Goal: Task Accomplishment & Management: Complete application form

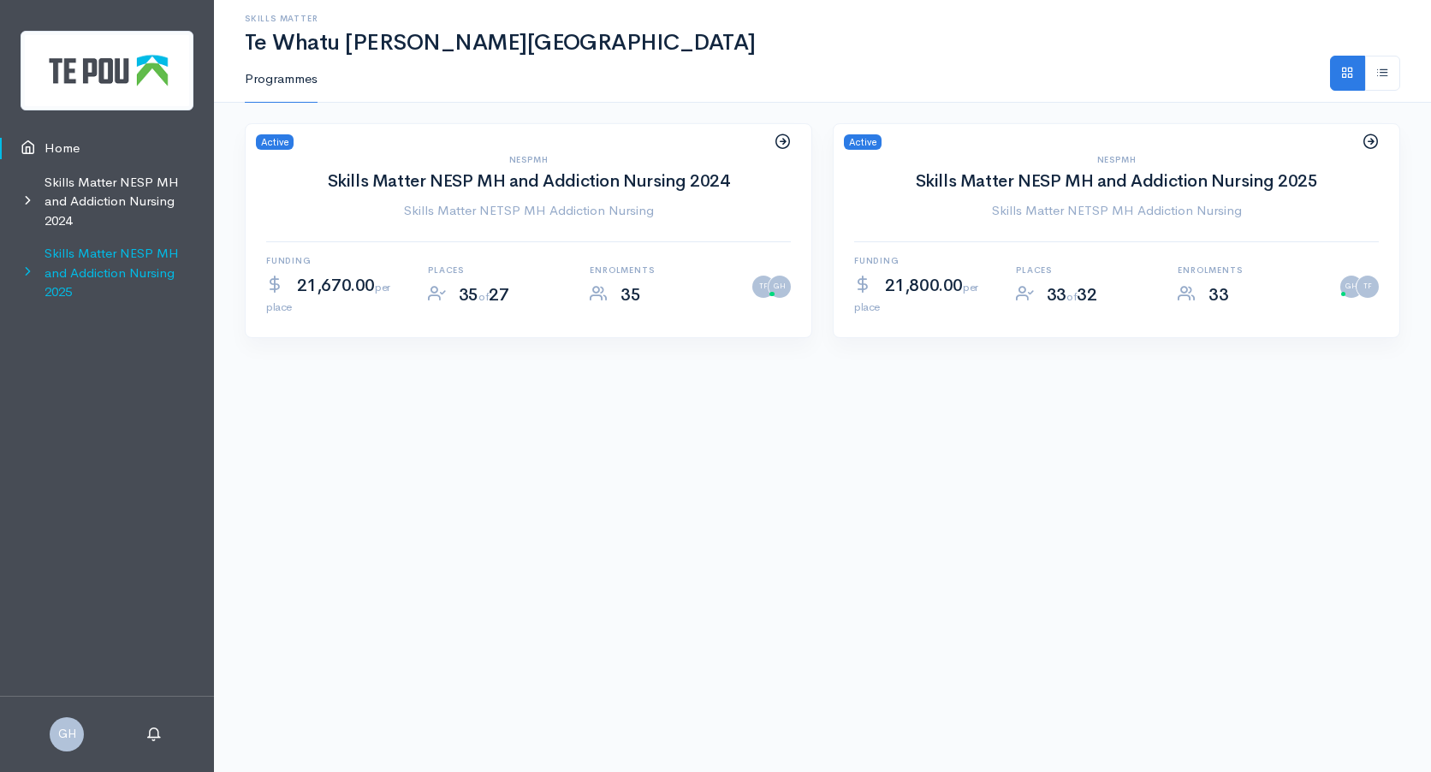
click at [132, 271] on link "Skills Matter NESP MH and Addiction Nursing 2025" at bounding box center [107, 273] width 214 height 72
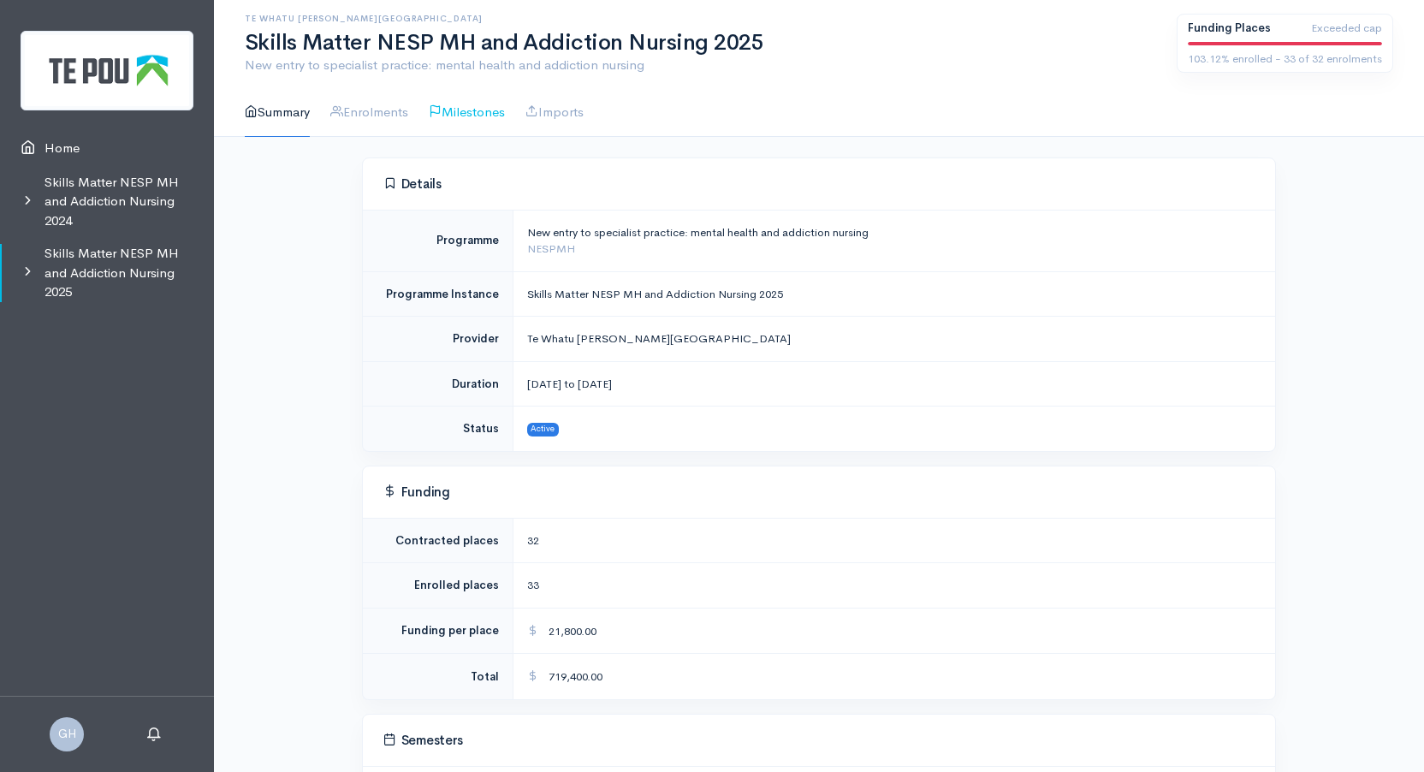
click at [488, 115] on link "Milestones" at bounding box center [467, 112] width 76 height 49
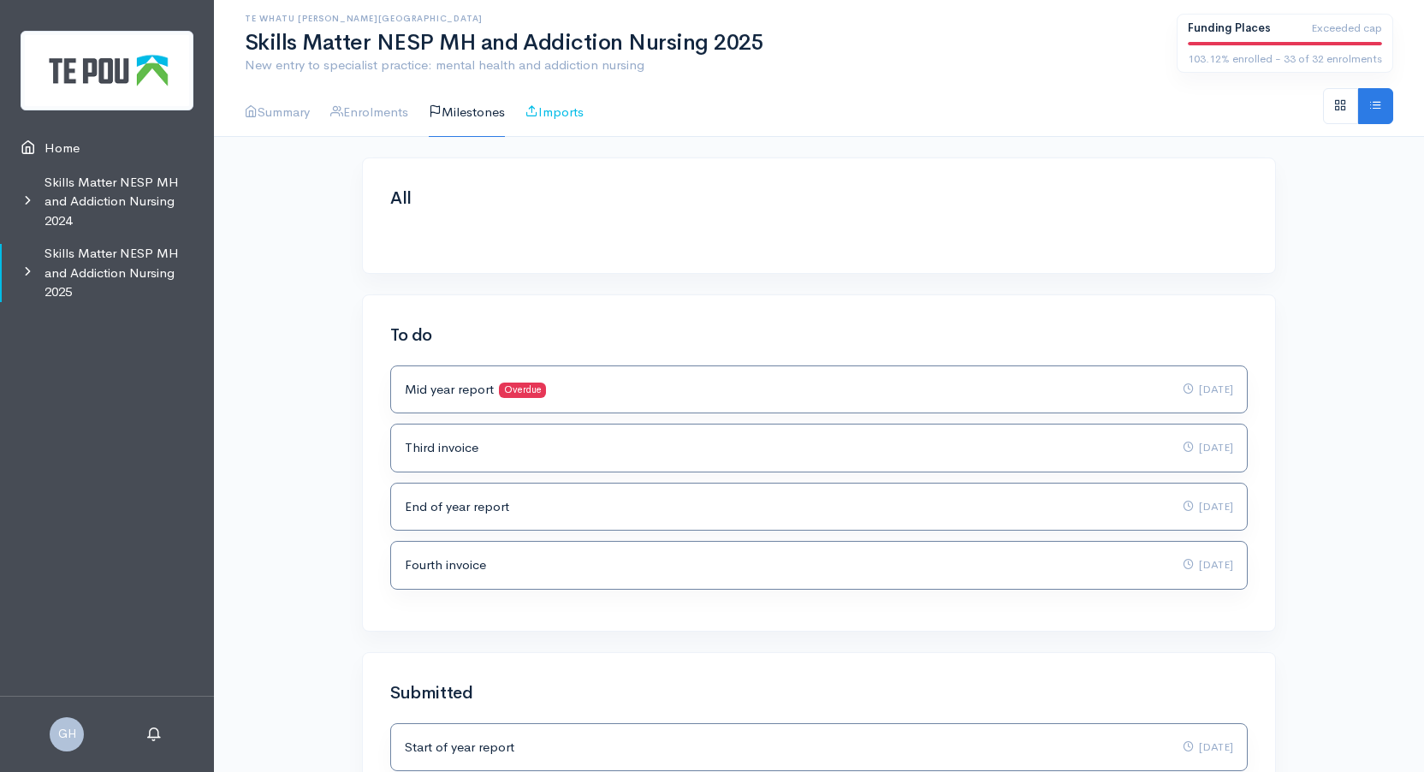
click at [570, 110] on link "Imports" at bounding box center [554, 112] width 58 height 49
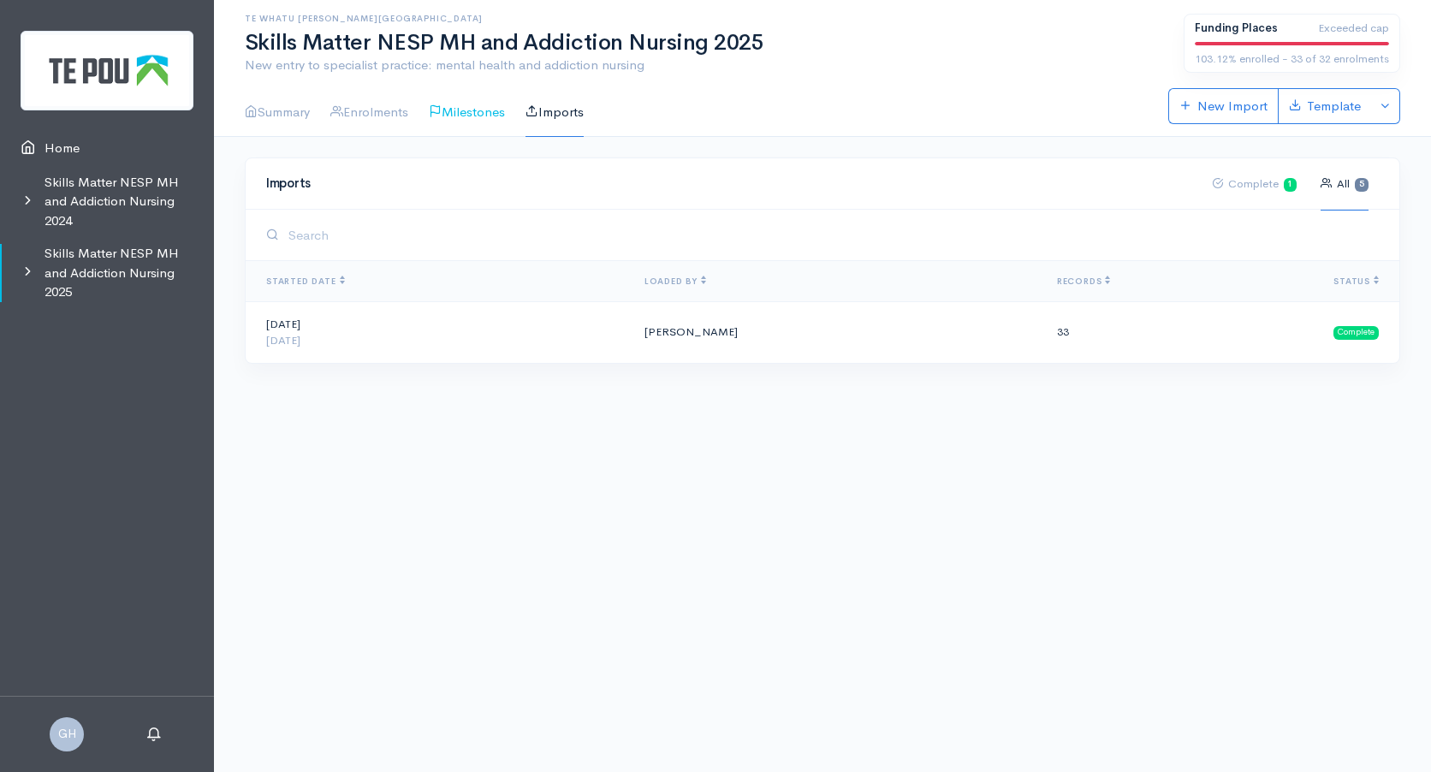
click at [483, 111] on link "Milestones" at bounding box center [467, 112] width 76 height 49
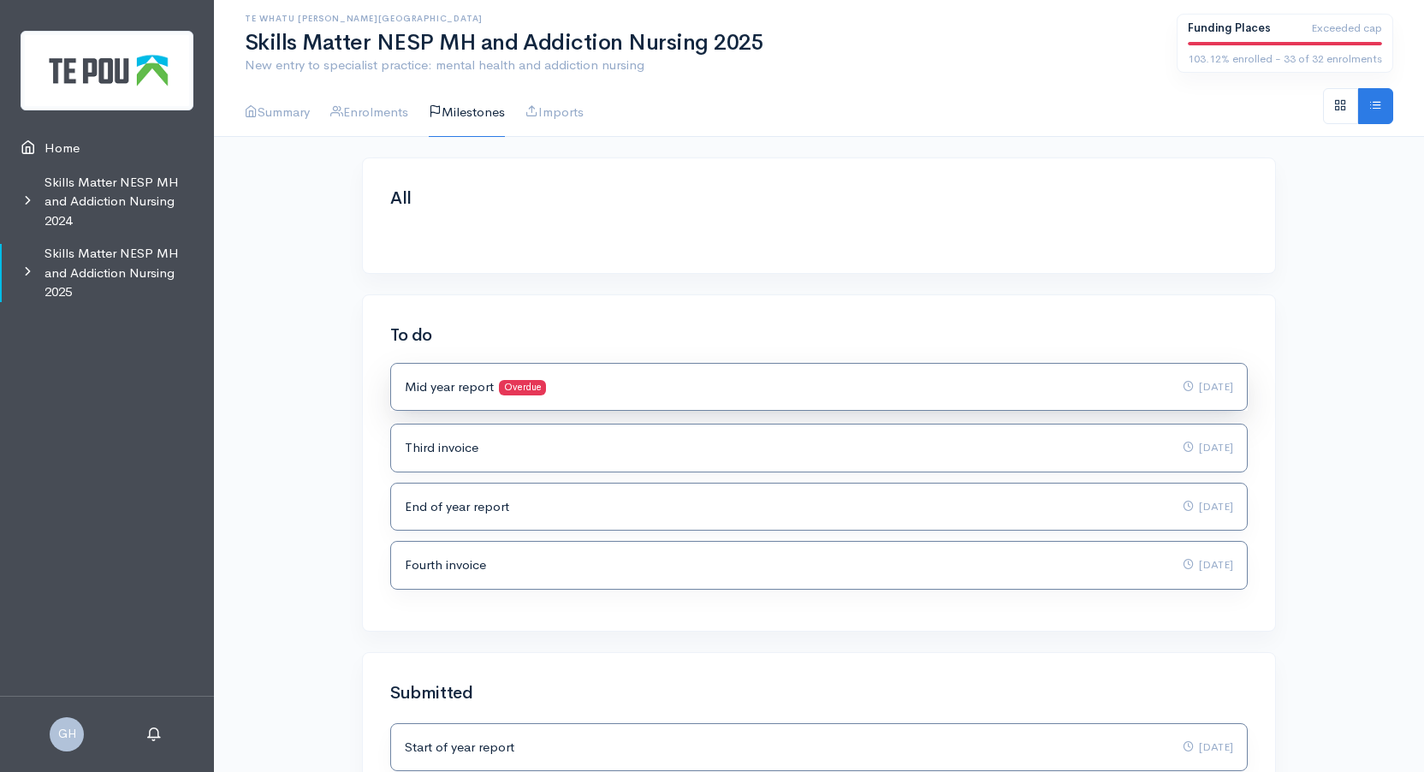
click at [520, 383] on span "Overdue" at bounding box center [522, 388] width 47 height 16
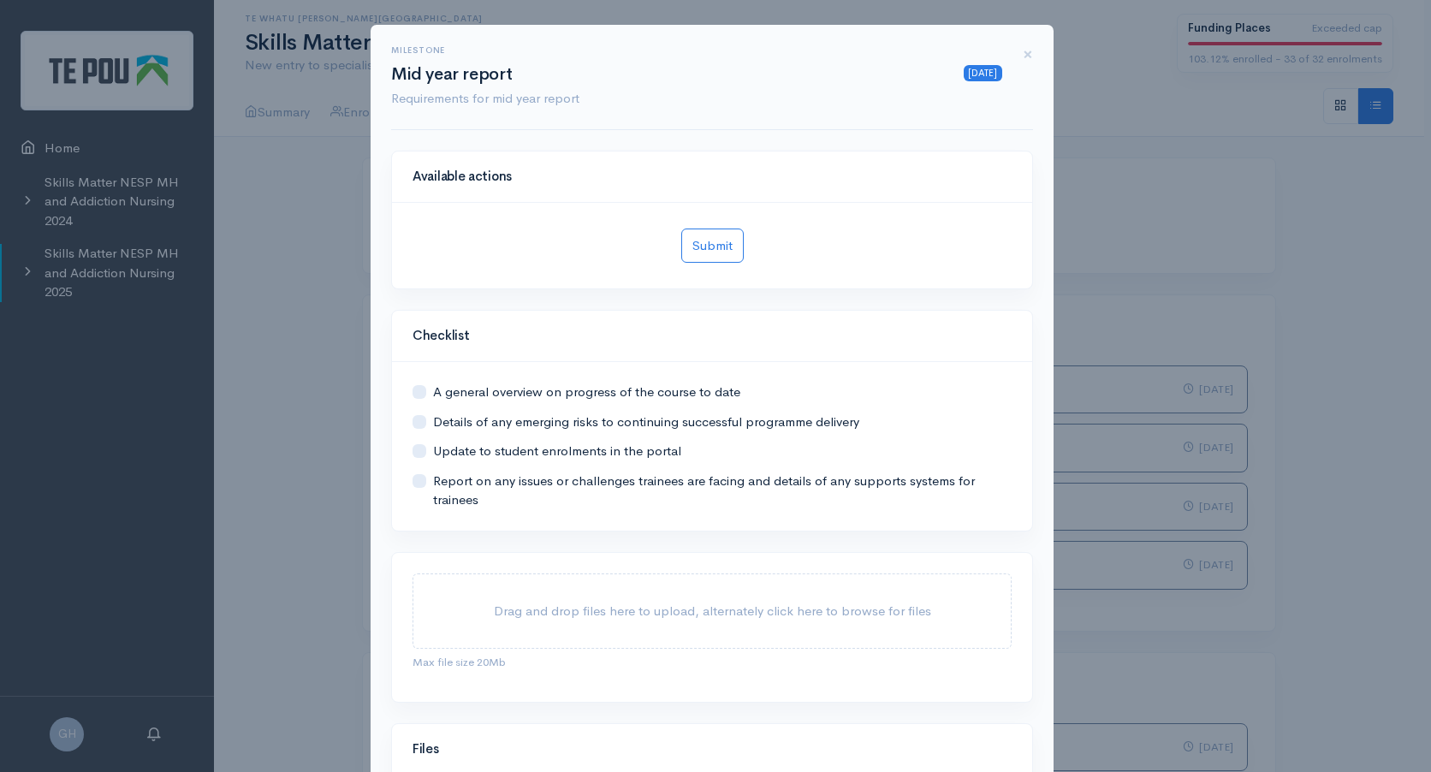
click at [433, 394] on label at bounding box center [433, 393] width 0 height 20
click at [417, 394] on input "checkbox" at bounding box center [419, 391] width 14 height 16
checkbox input "true"
click at [433, 423] on label at bounding box center [433, 422] width 0 height 20
click at [418, 423] on input "checkbox" at bounding box center [419, 420] width 14 height 16
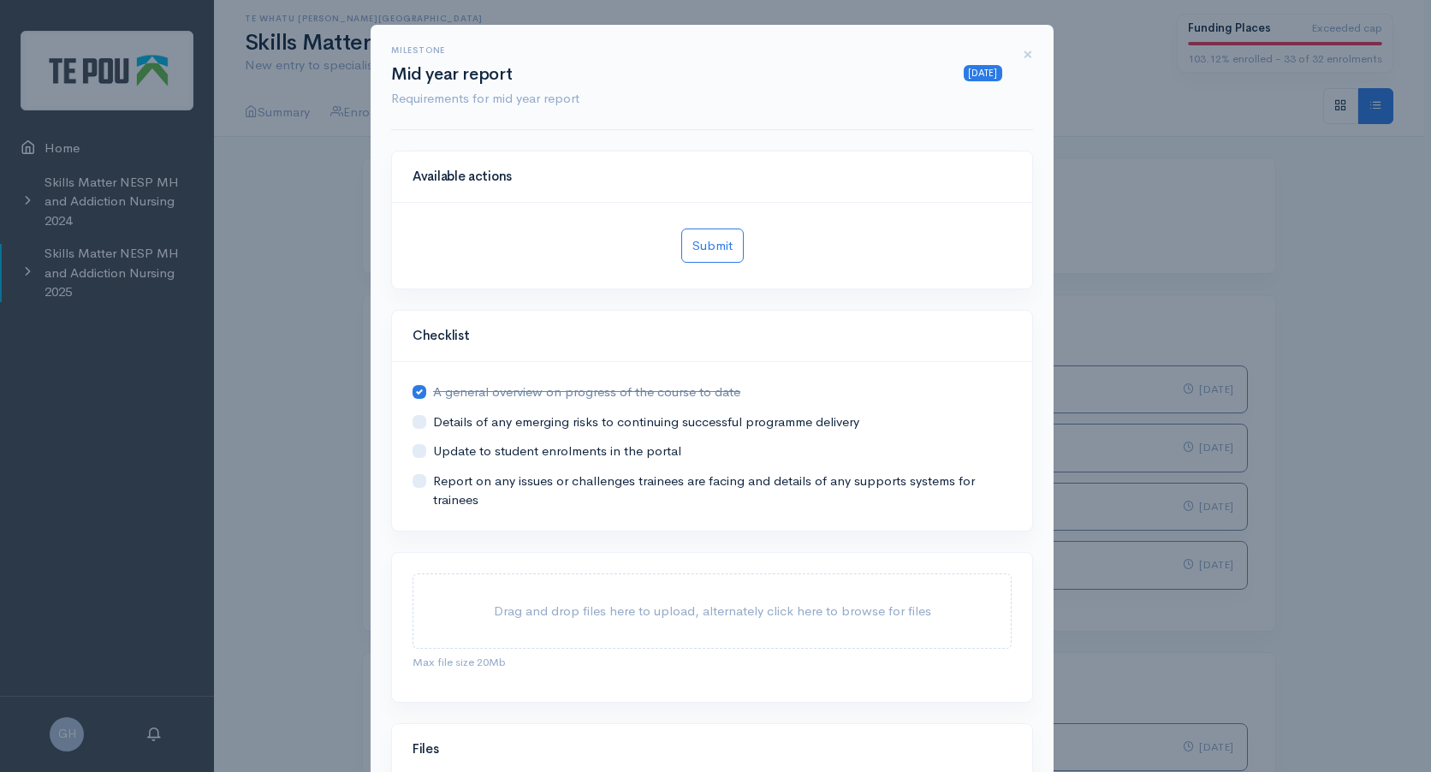
checkbox input "true"
click at [433, 454] on label at bounding box center [433, 452] width 0 height 20
click at [418, 454] on input "checkbox" at bounding box center [419, 450] width 14 height 16
checkbox input "true"
click at [433, 484] on label at bounding box center [433, 491] width 0 height 39
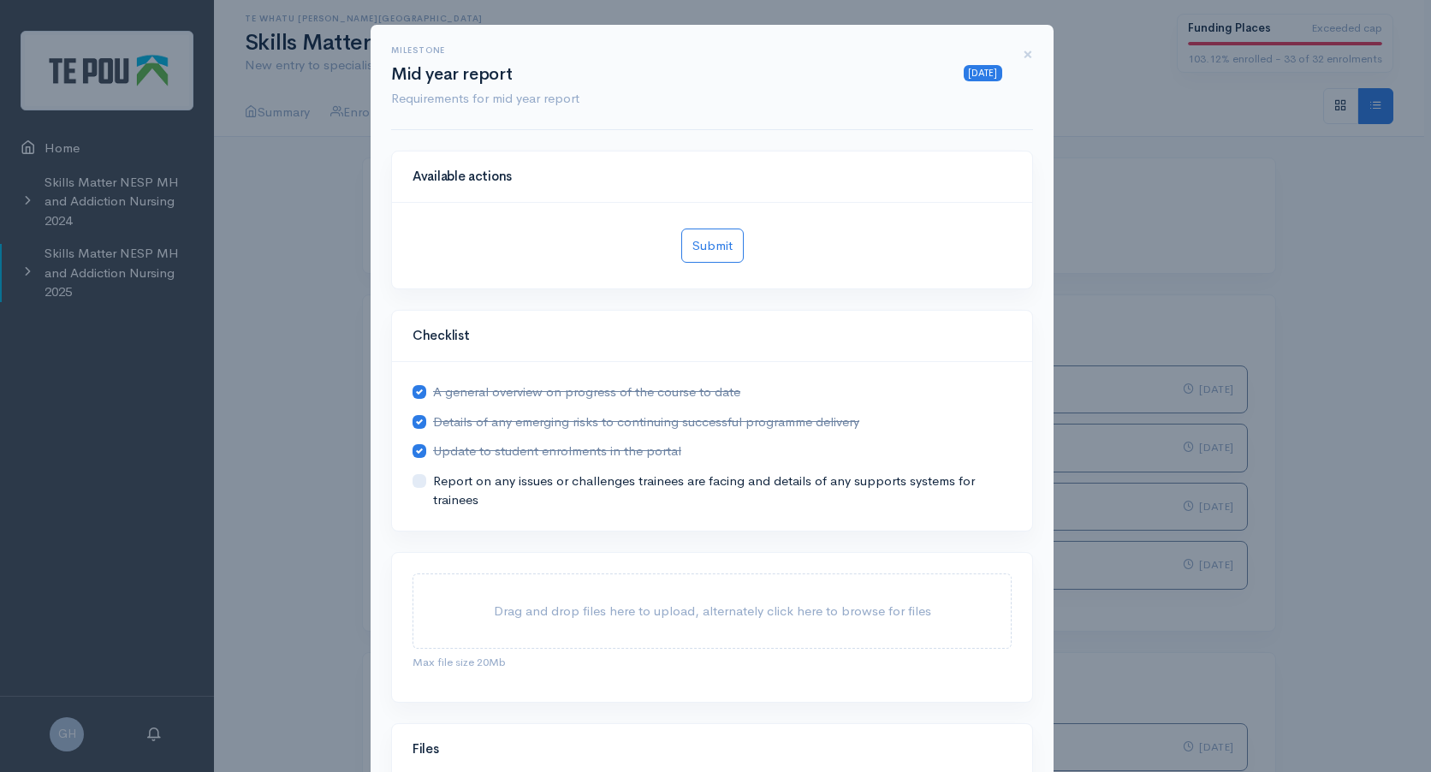
click at [421, 484] on input "checkbox" at bounding box center [419, 480] width 14 height 16
checkbox input "true"
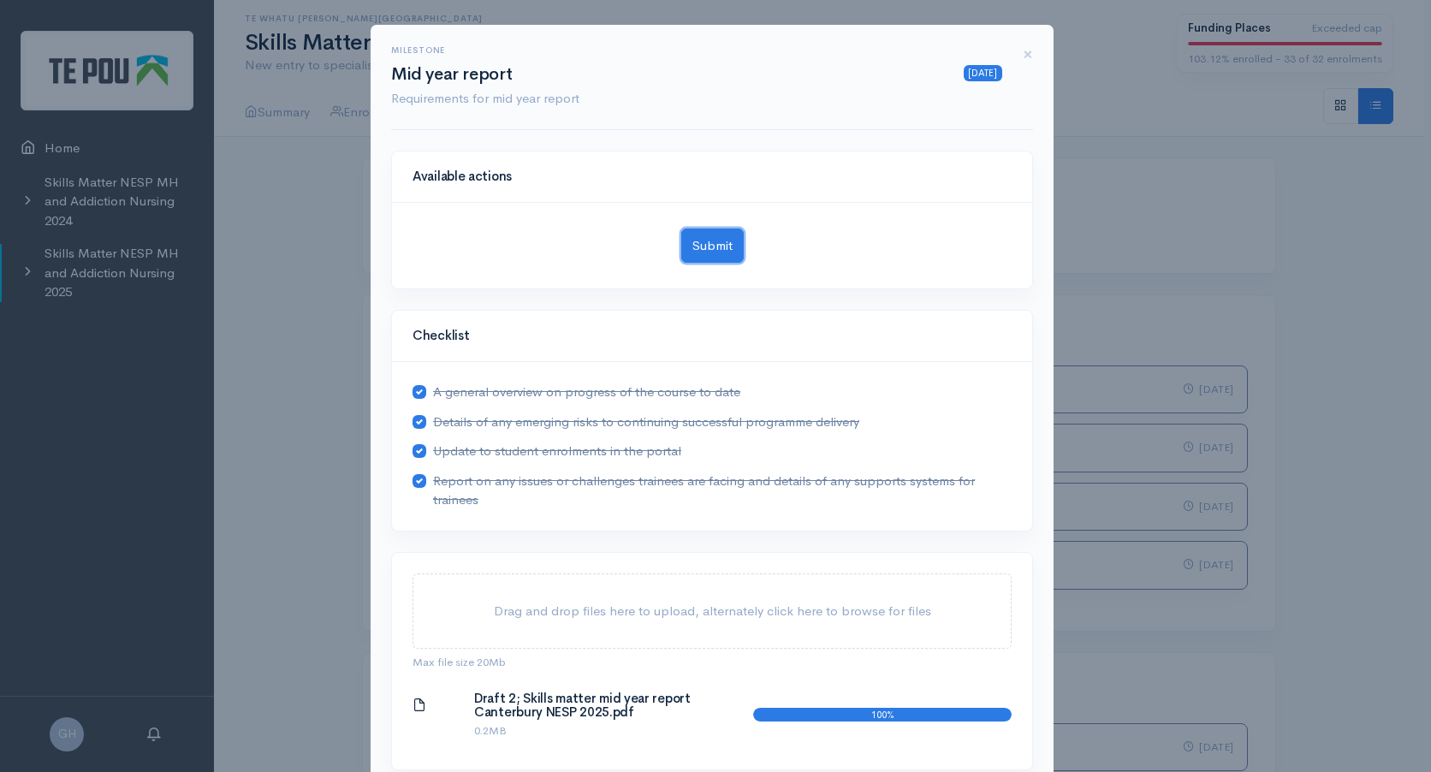
click at [714, 244] on button "Submit" at bounding box center [712, 245] width 62 height 35
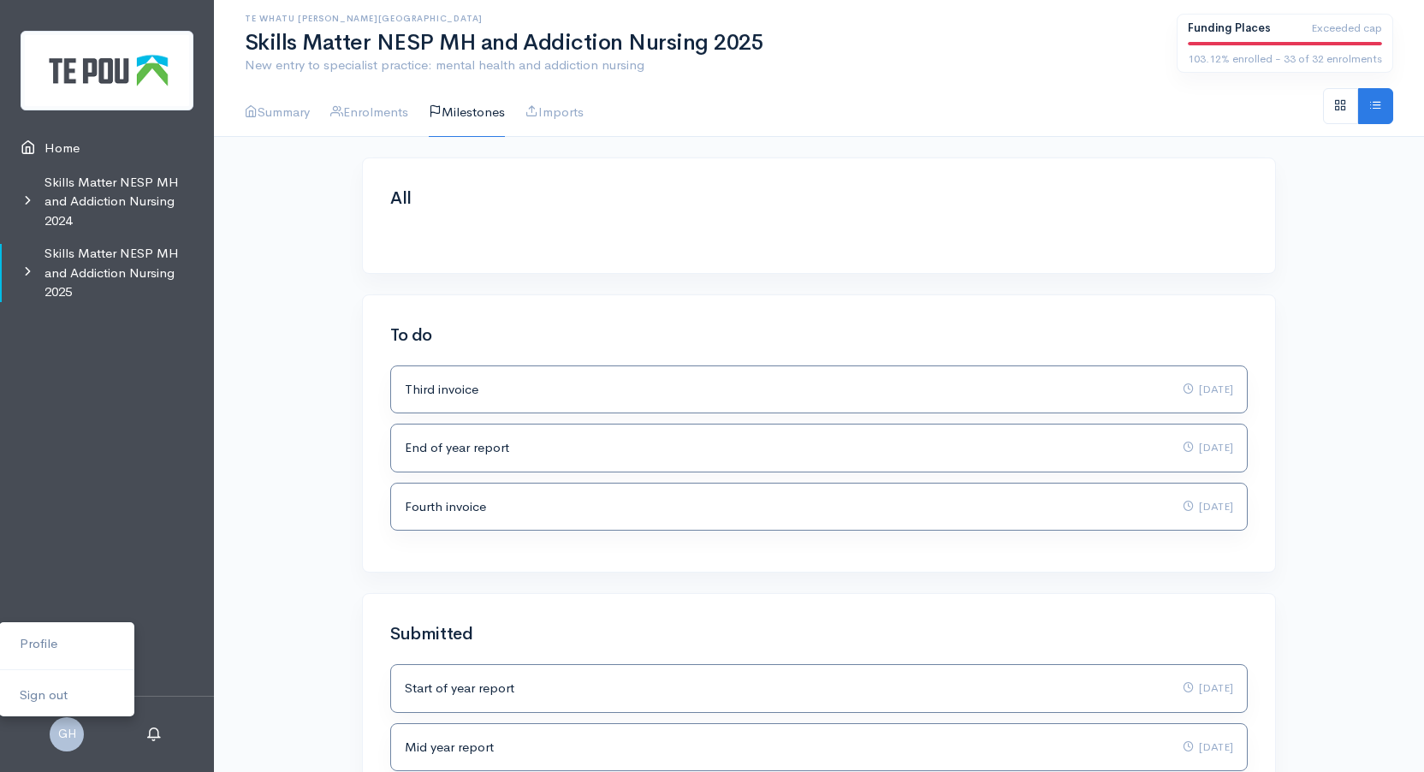
click at [70, 732] on span "GH" at bounding box center [67, 734] width 34 height 34
click at [36, 688] on link "Sign out" at bounding box center [66, 695] width 135 height 30
